Goal: Task Accomplishment & Management: Manage account settings

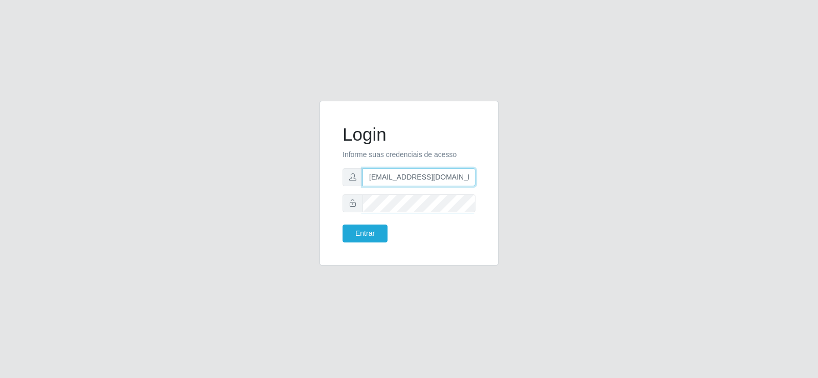
drag, startPoint x: 433, startPoint y: 174, endPoint x: 214, endPoint y: 191, distance: 219.5
click at [214, 191] on div "Login Informe suas credenciais de acesso [EMAIL_ADDRESS][DOMAIN_NAME] Entrar" at bounding box center [409, 189] width 583 height 177
type input "[EMAIL_ADDRESS][DOMAIN_NAME]"
drag, startPoint x: 437, startPoint y: 175, endPoint x: 320, endPoint y: 191, distance: 118.7
click at [320, 191] on div "Login Informe suas credenciais de acesso [EMAIL_ADDRESS][DOMAIN_NAME] Entrar" at bounding box center [409, 183] width 179 height 165
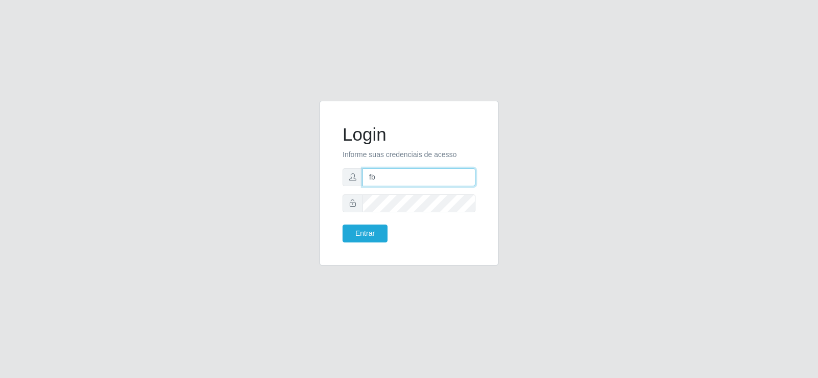
type input "[EMAIL_ADDRESS][DOMAIN_NAME]"
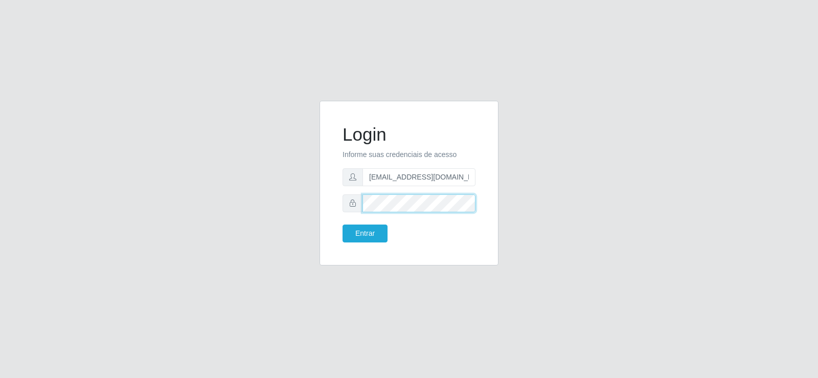
click at [330, 206] on div "Login Informe suas credenciais de acesso [EMAIL_ADDRESS][DOMAIN_NAME] Entrar" at bounding box center [409, 183] width 179 height 165
click at [368, 233] on button "Entrar" at bounding box center [365, 233] width 45 height 18
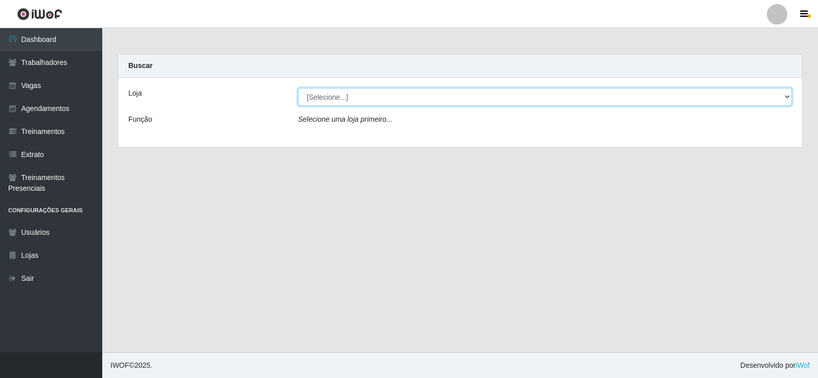
click at [403, 97] on select "[Selecione...] Supermercado Tadeu - [GEOGRAPHIC_DATA]" at bounding box center [545, 97] width 494 height 18
select select "195"
click at [298, 88] on select "[Selecione...] Supermercado Tadeu - [GEOGRAPHIC_DATA]" at bounding box center [545, 97] width 494 height 18
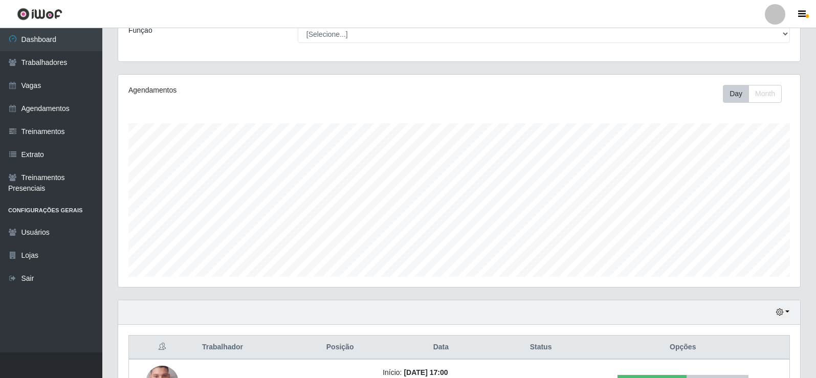
scroll to position [165, 0]
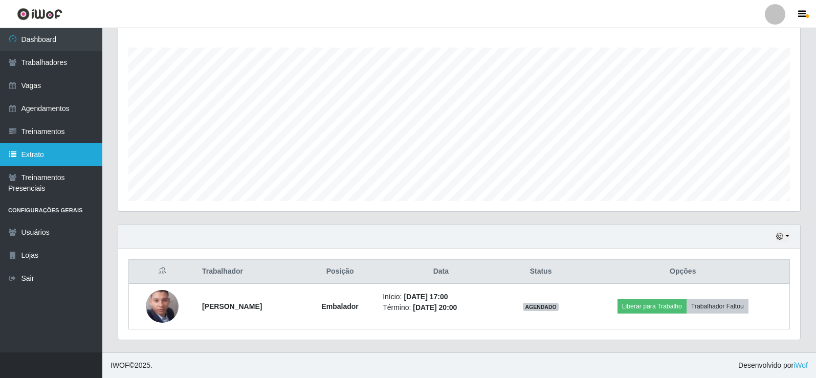
click at [51, 150] on link "Extrato" at bounding box center [51, 154] width 102 height 23
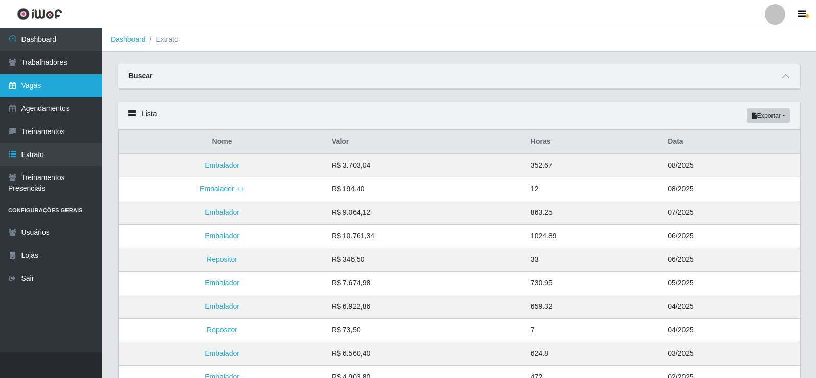
click at [58, 84] on link "Vagas" at bounding box center [51, 85] width 102 height 23
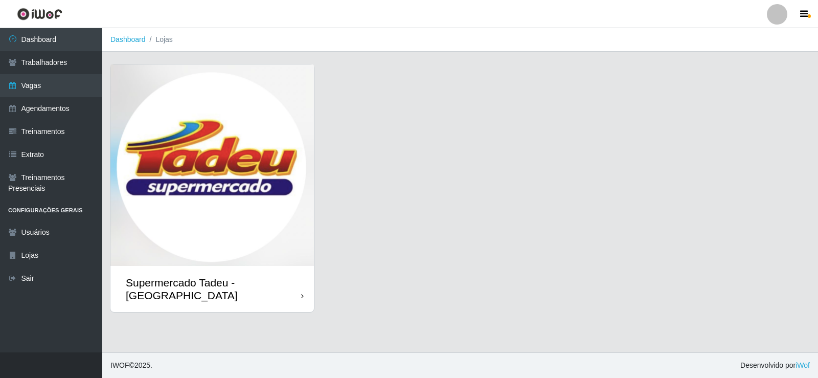
click at [176, 119] on img at bounding box center [212, 164] width 204 height 201
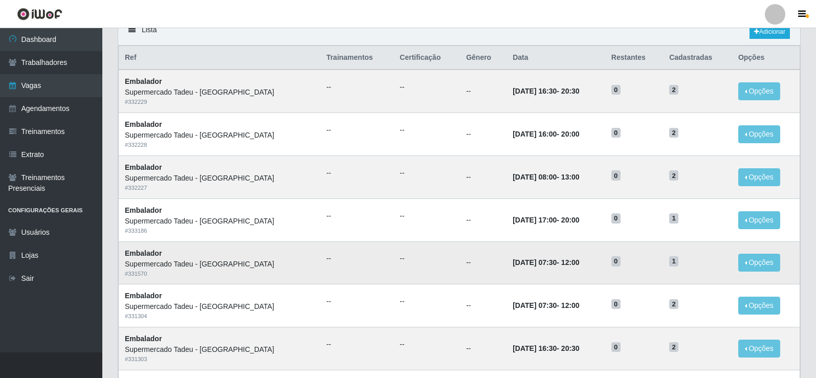
scroll to position [102, 0]
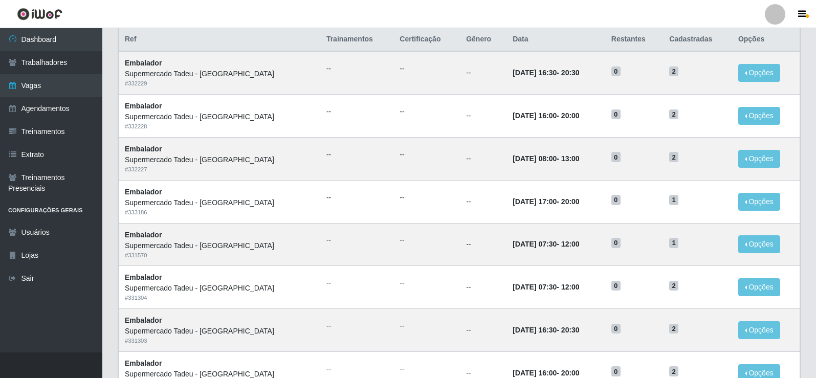
click at [518, 9] on header "Perfil Alterar Senha Sair" at bounding box center [408, 14] width 816 height 28
